Goal: Task Accomplishment & Management: Use online tool/utility

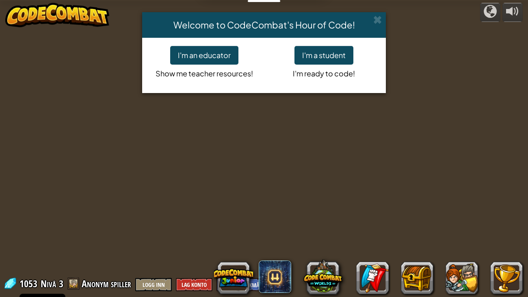
select select "nb"
click at [316, 53] on button "I'm a student" at bounding box center [324, 55] width 59 height 19
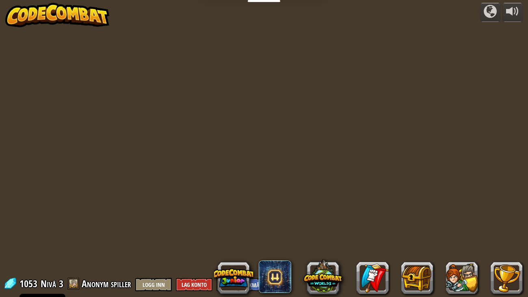
select select "nb"
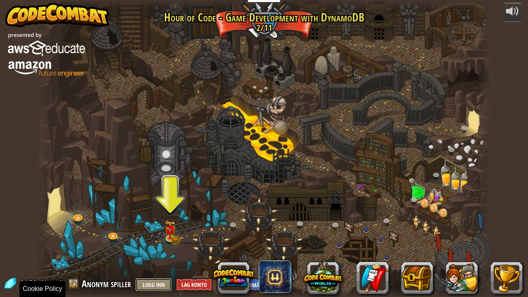
click at [153, 280] on button "Logg inn" at bounding box center [153, 284] width 37 height 13
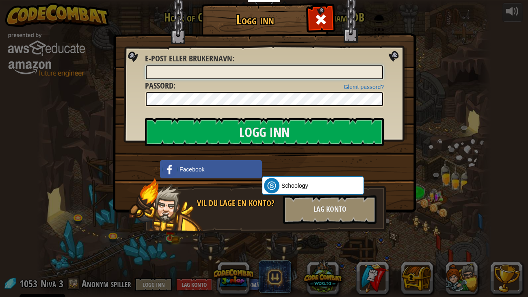
click at [204, 72] on input "E-post eller brukernavn :" at bounding box center [264, 72] width 237 height 14
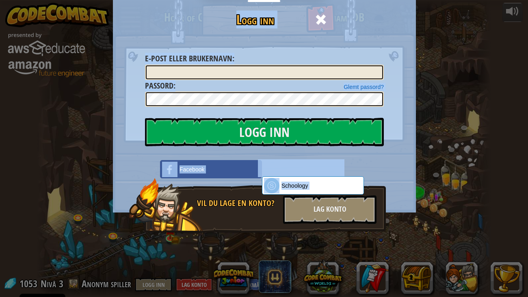
drag, startPoint x: 196, startPoint y: 204, endPoint x: 18, endPoint y: 186, distance: 179.4
click at [192, 209] on div "Logg inn Ukjent feil. E-post eller brukernavn : Glemt passord? Passord : Logg i…" at bounding box center [264, 148] width 528 height 297
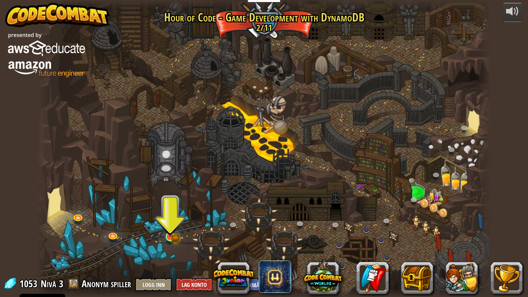
click at [173, 235] on img at bounding box center [170, 225] width 11 height 25
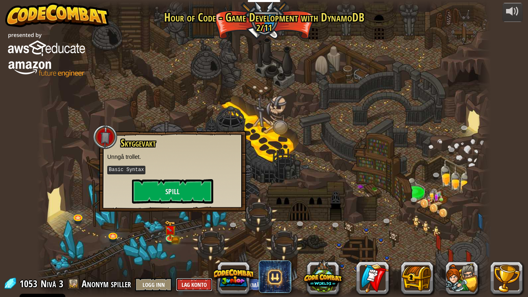
click at [191, 283] on button "Lag konto" at bounding box center [194, 284] width 37 height 13
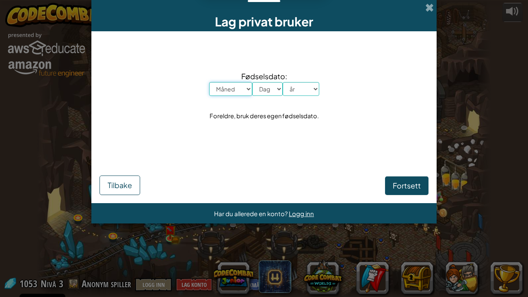
click at [228, 91] on select "Måned Januar Februar [GEOGRAPHIC_DATA] April Mai Juni Juli August September Okt…" at bounding box center [230, 89] width 43 height 14
select select "8"
click at [209, 82] on select "Måned Januar Februar [GEOGRAPHIC_DATA] April Mai Juni Juli August September Okt…" at bounding box center [230, 89] width 43 height 14
click at [264, 91] on select "Dag 1 2 3 4 5 6 7 8 9 10 11 12 13 14 15 16 17 18 19 20 21 22 23 24 25 26 27 28 …" at bounding box center [267, 89] width 30 height 14
select select "4"
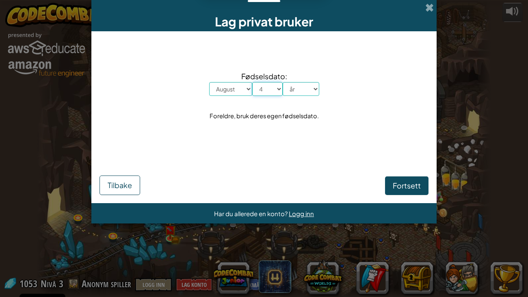
click at [252, 82] on select "Dag 1 2 3 4 5 6 7 8 9 10 11 12 13 14 15 16 17 18 19 20 21 22 23 24 25 26 27 28 …" at bounding box center [267, 89] width 30 height 14
click at [300, 87] on select "år 2025 2024 2023 2022 2021 2020 2019 2018 2017 2016 2015 2014 2013 2012 2011 2…" at bounding box center [301, 89] width 37 height 14
select select "2013"
click at [283, 82] on select "år 2025 2024 2023 2022 2021 2020 2019 2018 2017 2016 2015 2014 2013 2012 2011 2…" at bounding box center [301, 89] width 37 height 14
click at [409, 189] on span "Fortsett" at bounding box center [407, 185] width 28 height 9
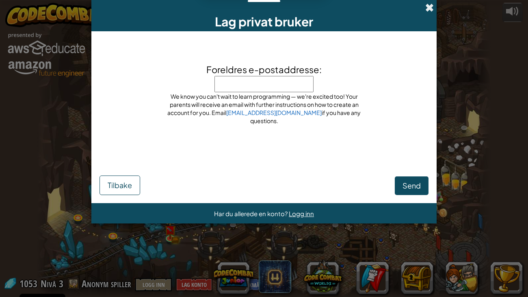
click at [430, 7] on span at bounding box center [430, 7] width 9 height 9
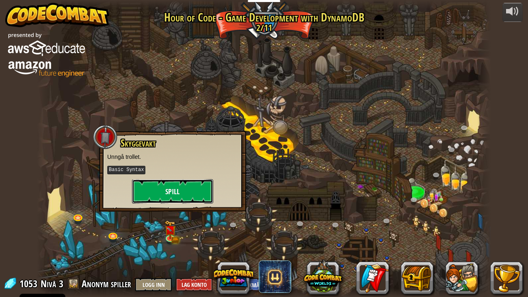
click at [160, 193] on button "Spill" at bounding box center [172, 191] width 81 height 24
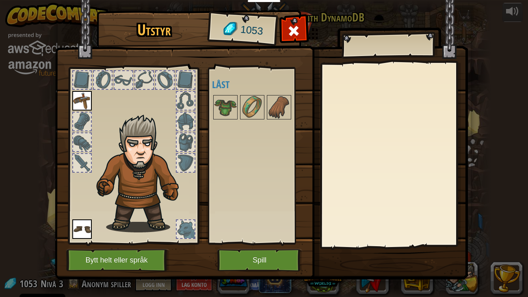
click at [80, 98] on img at bounding box center [82, 101] width 20 height 20
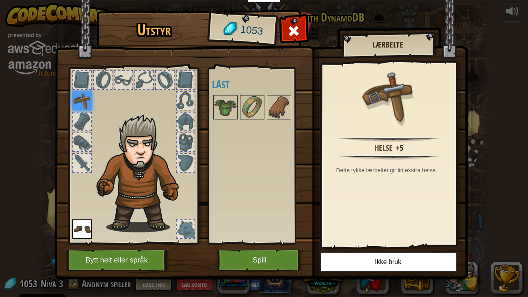
click at [87, 231] on img at bounding box center [82, 230] width 20 height 20
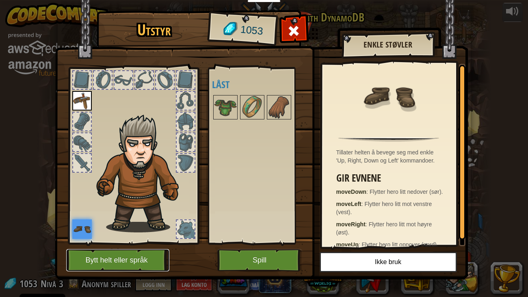
click at [119, 259] on button "Bytt helt eller språk" at bounding box center [117, 260] width 103 height 22
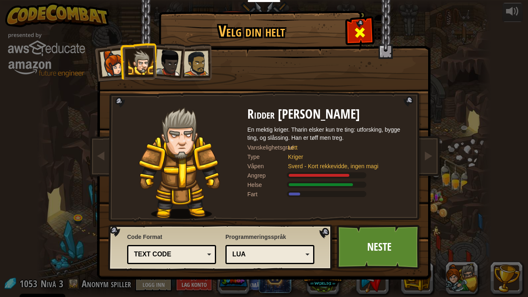
click at [358, 29] on span at bounding box center [360, 32] width 13 height 13
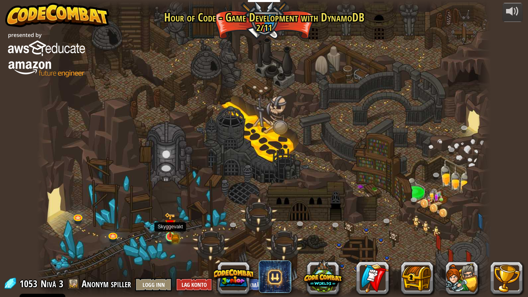
click at [172, 237] on img at bounding box center [170, 225] width 11 height 25
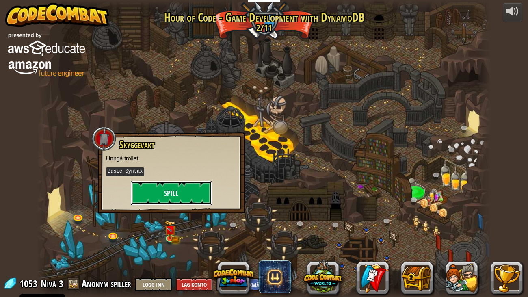
click at [200, 189] on button "Spill" at bounding box center [171, 193] width 81 height 24
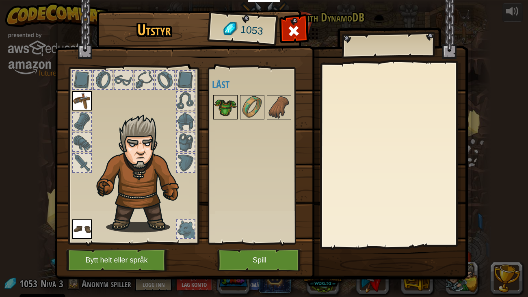
click at [222, 108] on img at bounding box center [225, 107] width 23 height 23
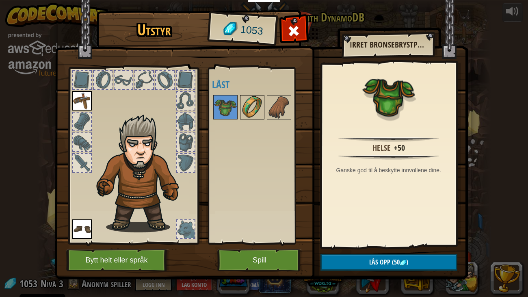
click at [249, 103] on img at bounding box center [252, 107] width 23 height 23
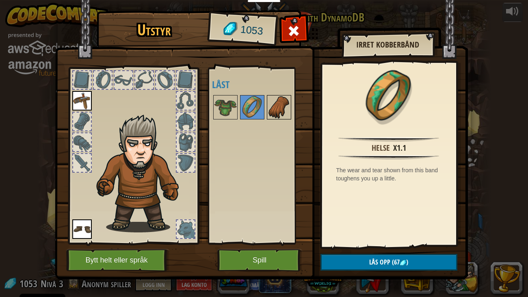
click at [276, 113] on img at bounding box center [279, 107] width 23 height 23
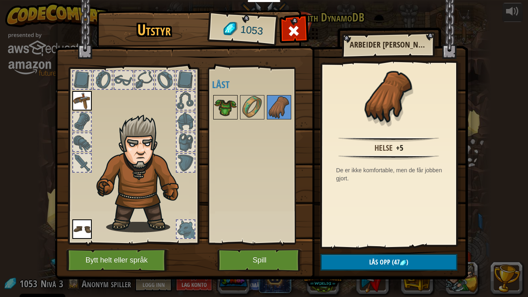
click at [223, 104] on img at bounding box center [225, 107] width 23 height 23
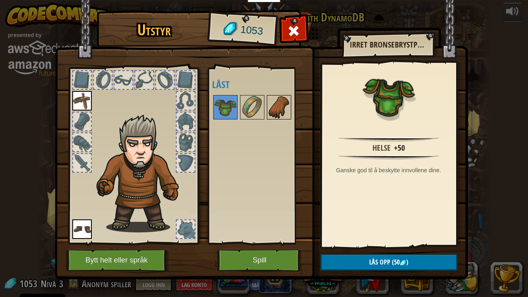
click at [285, 111] on img at bounding box center [279, 107] width 23 height 23
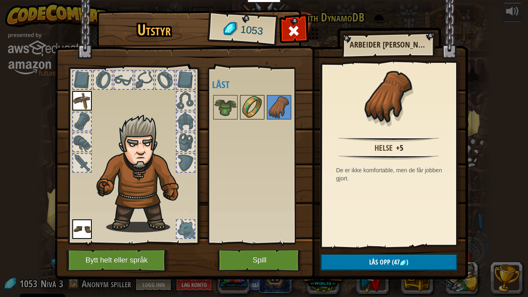
drag, startPoint x: 247, startPoint y: 109, endPoint x: 250, endPoint y: 113, distance: 5.5
click at [248, 109] on img at bounding box center [252, 107] width 23 height 23
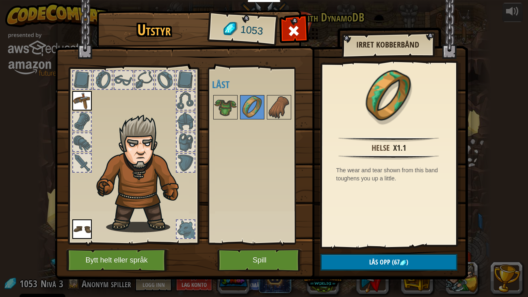
click at [84, 100] on img at bounding box center [82, 101] width 20 height 20
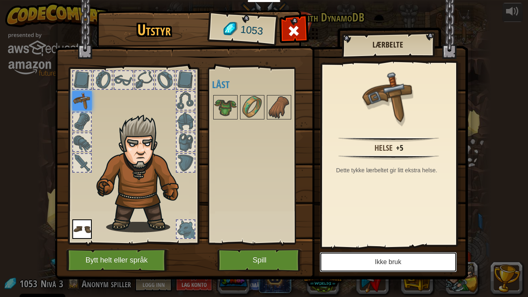
click at [415, 260] on button "Ikke bruk" at bounding box center [388, 262] width 137 height 20
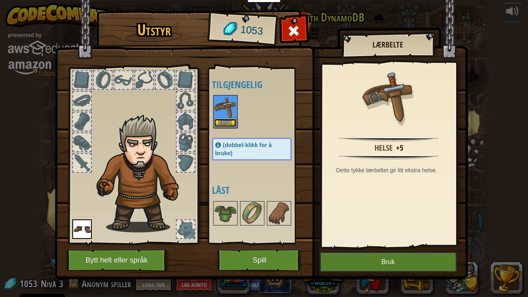
click at [228, 122] on button "Bruk" at bounding box center [225, 123] width 23 height 9
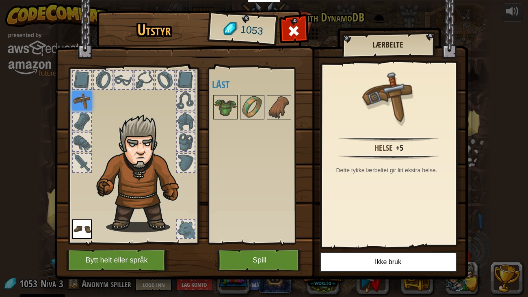
click at [83, 234] on img at bounding box center [82, 230] width 20 height 20
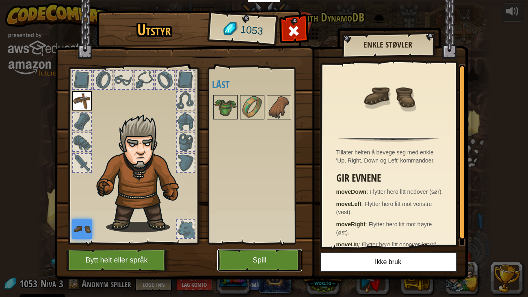
click at [247, 266] on button "Spill" at bounding box center [259, 260] width 85 height 22
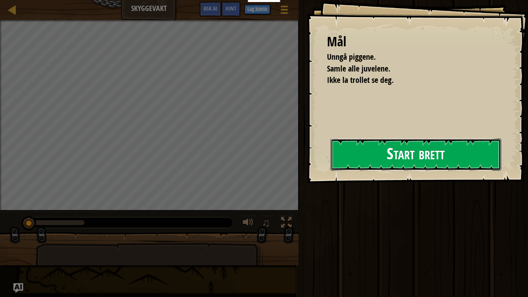
click at [399, 158] on button "Start brett" at bounding box center [416, 155] width 171 height 32
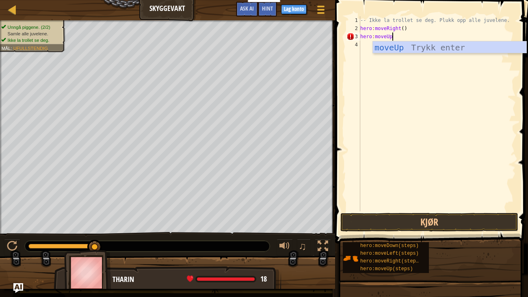
scroll to position [4, 2]
type textarea "hero:moveUp()"
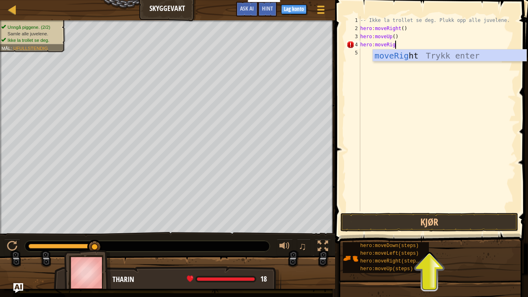
scroll to position [4, 3]
type textarea "hero:moveRight()"
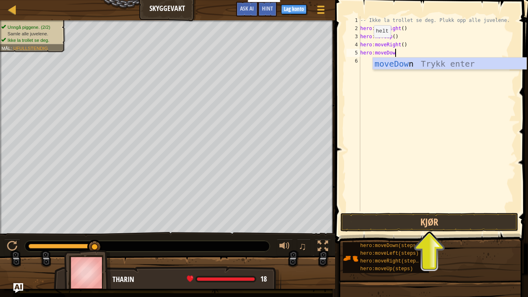
scroll to position [4, 2]
type textarea "hero:moveDown()"
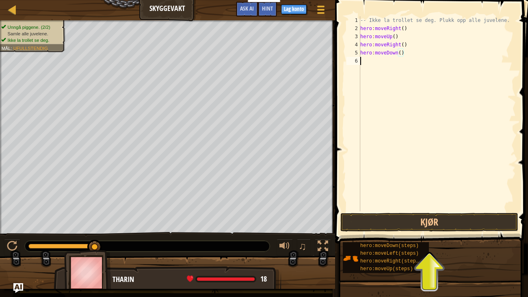
click at [366, 64] on div "-- Ikke la trollet se deg. Plukk opp alle juvelene. hero : moveRight ( ) hero :…" at bounding box center [437, 121] width 157 height 211
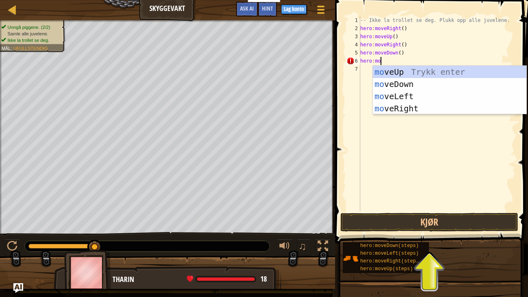
click at [355, 56] on div "5" at bounding box center [354, 53] width 14 height 8
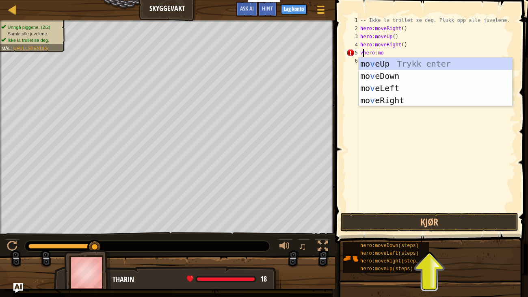
type textarea "hero:mo"
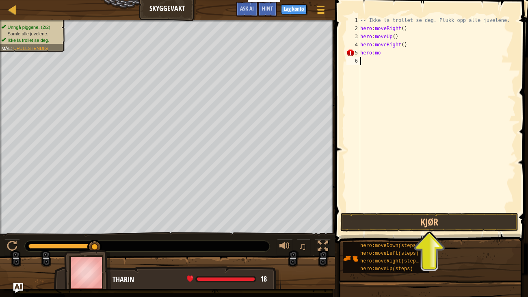
click at [395, 57] on div "-- Ikke la trollet se deg. Plukk opp alle juvelene. hero : moveRight ( ) hero :…" at bounding box center [437, 121] width 157 height 211
click at [387, 54] on div "-- Ikke la trollet se deg. Plukk opp alle juvelene. hero : moveRight ( ) hero :…" at bounding box center [437, 121] width 157 height 211
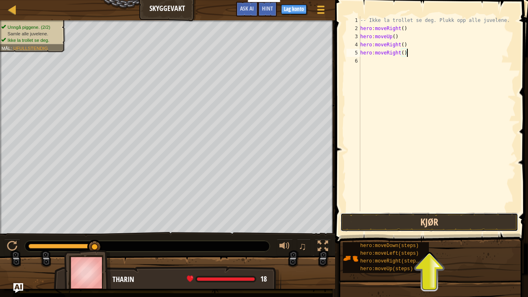
click at [406, 216] on button "Kjør" at bounding box center [430, 222] width 178 height 19
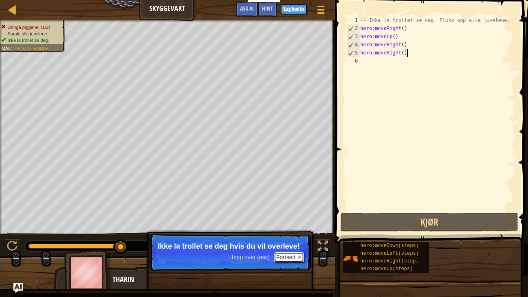
click at [288, 259] on button "Fortsett" at bounding box center [289, 257] width 30 height 11
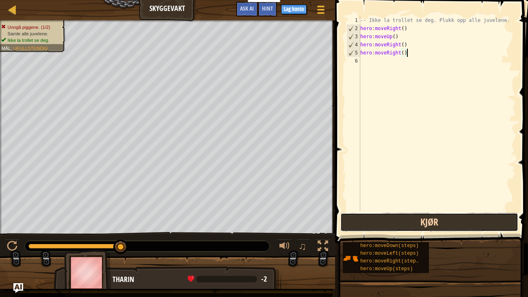
click at [364, 226] on button "Kjør" at bounding box center [430, 222] width 178 height 19
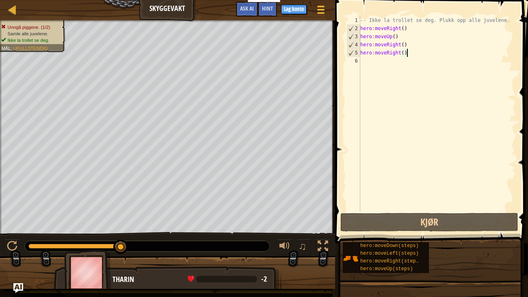
click at [401, 51] on div "-- Ikke la trollet se deg. Plukk opp alle juvelene. hero : moveRight ( ) hero :…" at bounding box center [437, 121] width 157 height 211
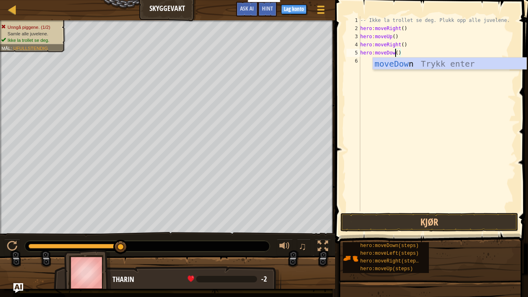
scroll to position [4, 3]
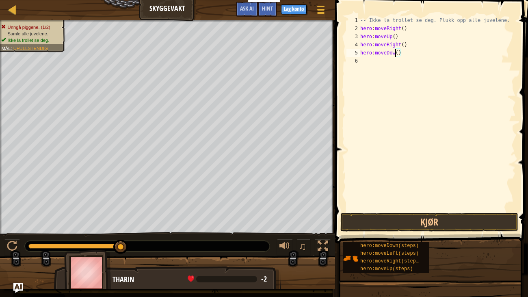
type textarea "hero:moveDown()"
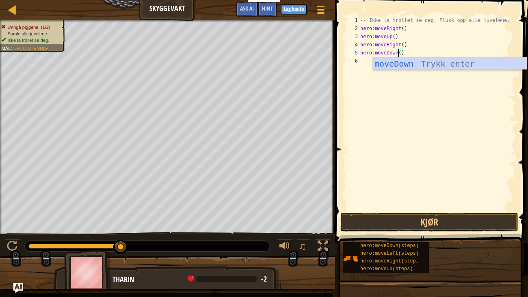
click at [429, 141] on div "-- Ikke la trollet se deg. Plukk opp alle juvelene. hero : moveRight ( ) hero :…" at bounding box center [437, 121] width 157 height 211
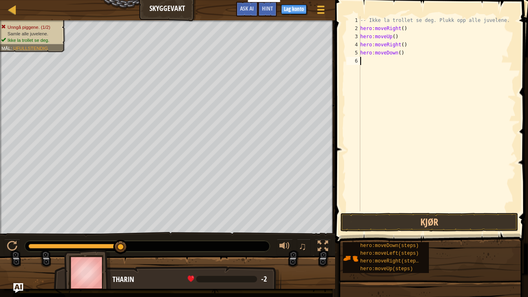
scroll to position [4, 0]
click at [414, 224] on button "Kjør" at bounding box center [430, 222] width 178 height 19
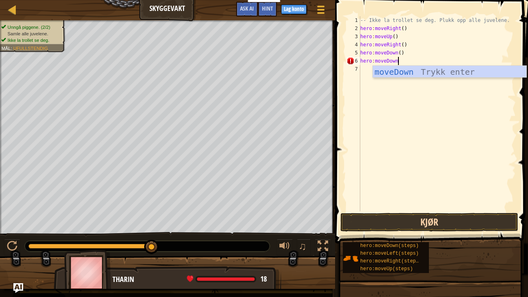
scroll to position [4, 2]
type textarea "hero:moveDown()"
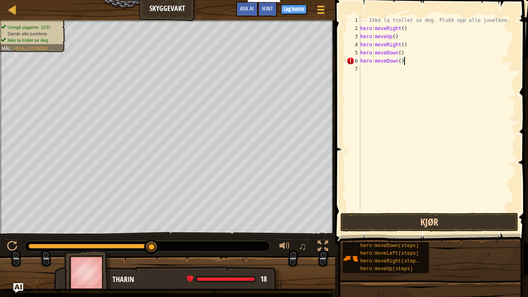
scroll to position [4, 0]
click at [433, 219] on button "Kjør" at bounding box center [430, 222] width 178 height 19
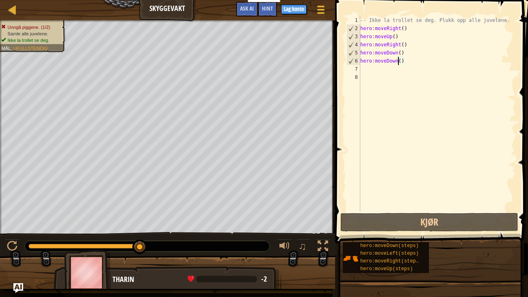
click at [397, 62] on div "-- Ikke la trollet se deg. Plukk opp alle juvelene. hero : moveRight ( ) hero :…" at bounding box center [437, 121] width 157 height 211
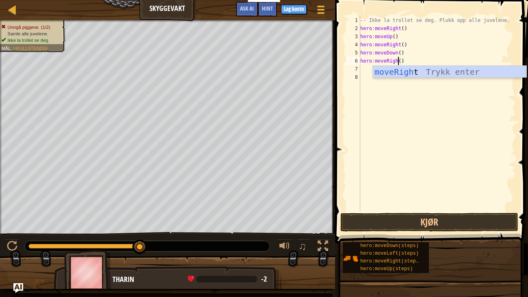
scroll to position [4, 3]
type textarea "hero:moveRight()"
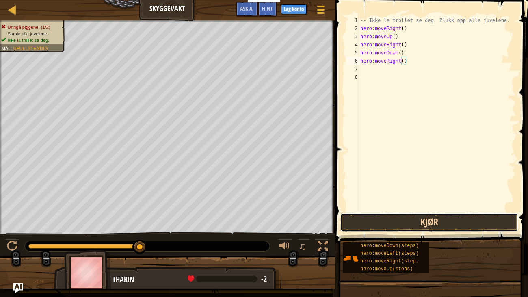
click at [418, 217] on button "Kjør" at bounding box center [430, 222] width 178 height 19
